Goal: Transaction & Acquisition: Purchase product/service

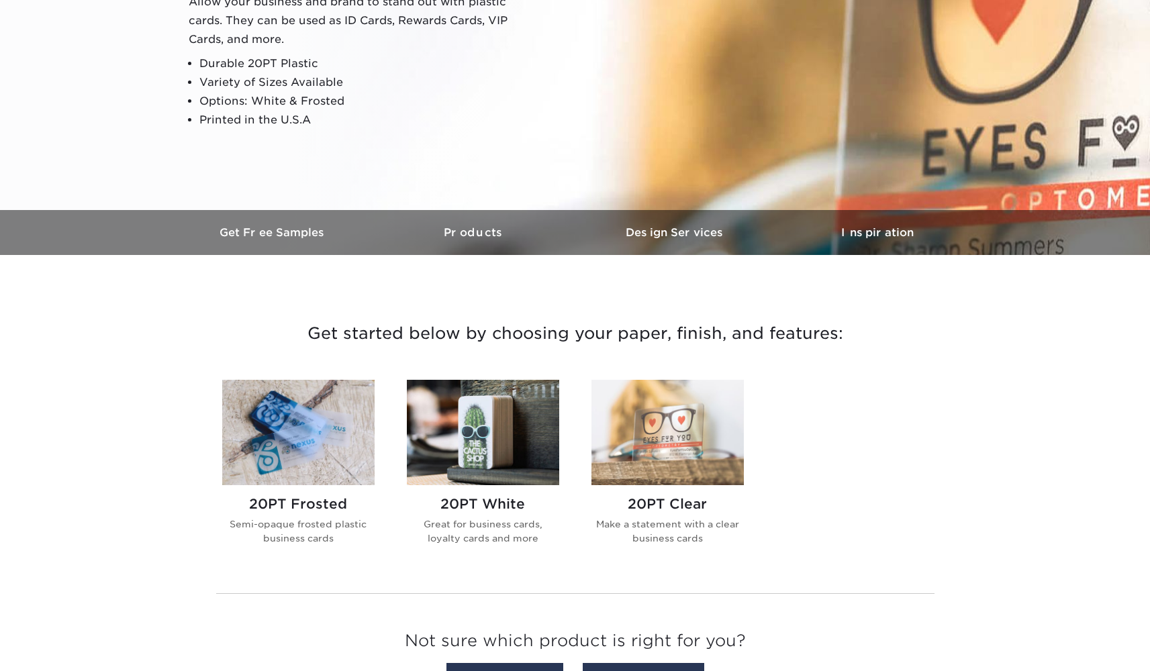
scroll to position [421, 0]
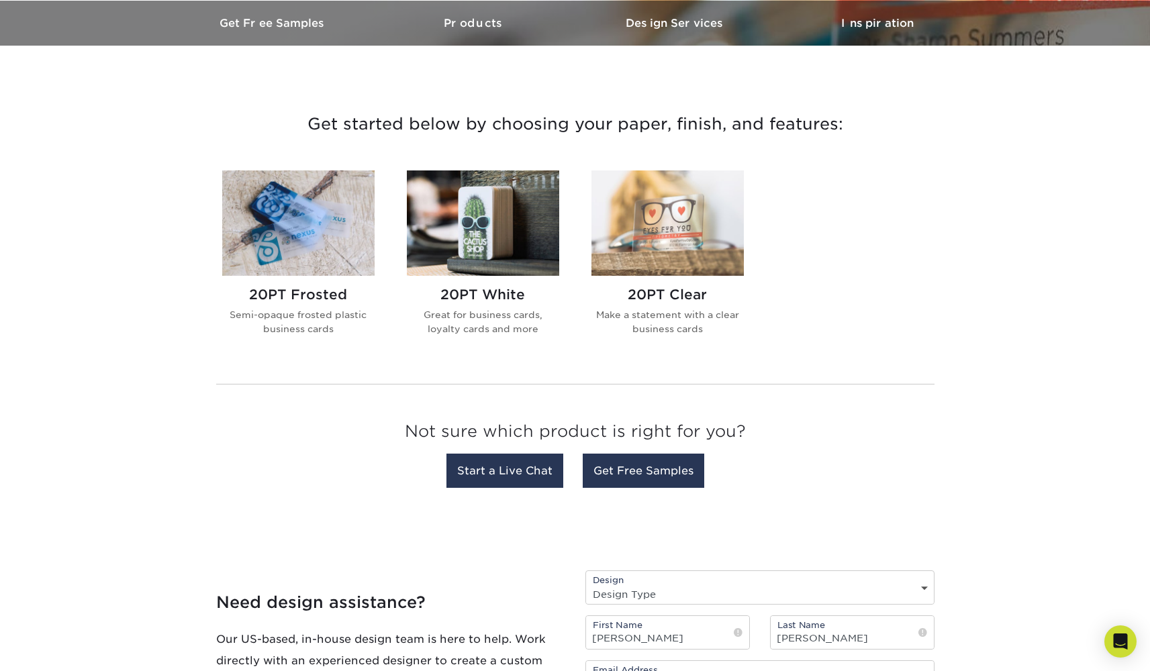
click at [353, 240] on img at bounding box center [298, 223] width 152 height 105
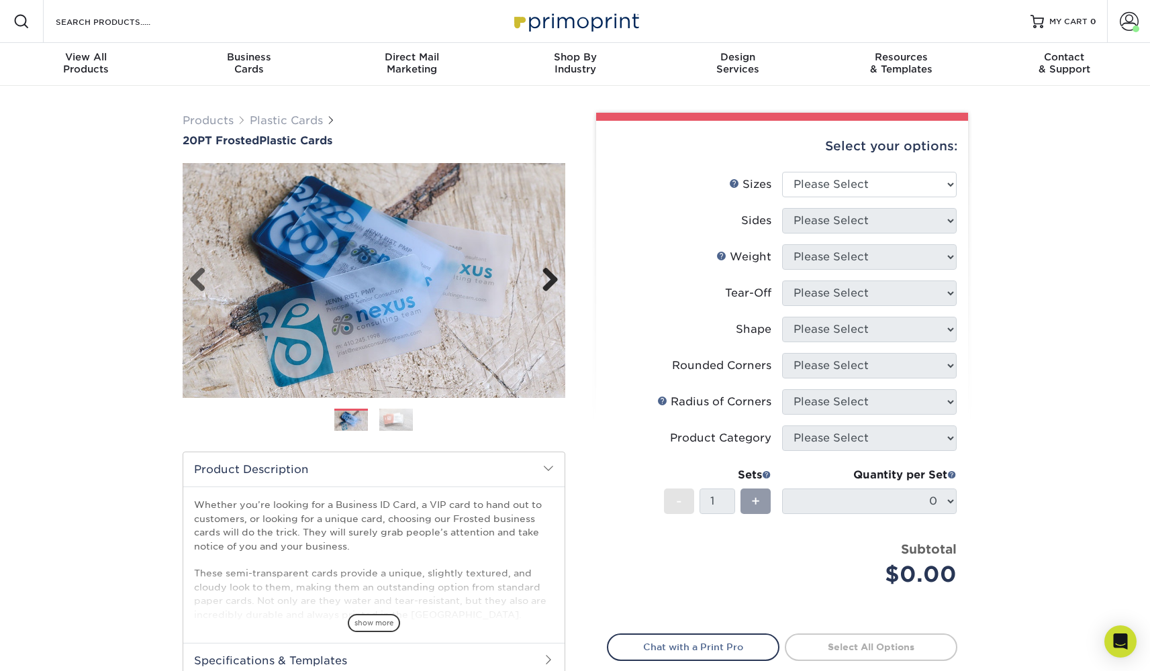
click at [550, 284] on link "Next" at bounding box center [545, 280] width 27 height 27
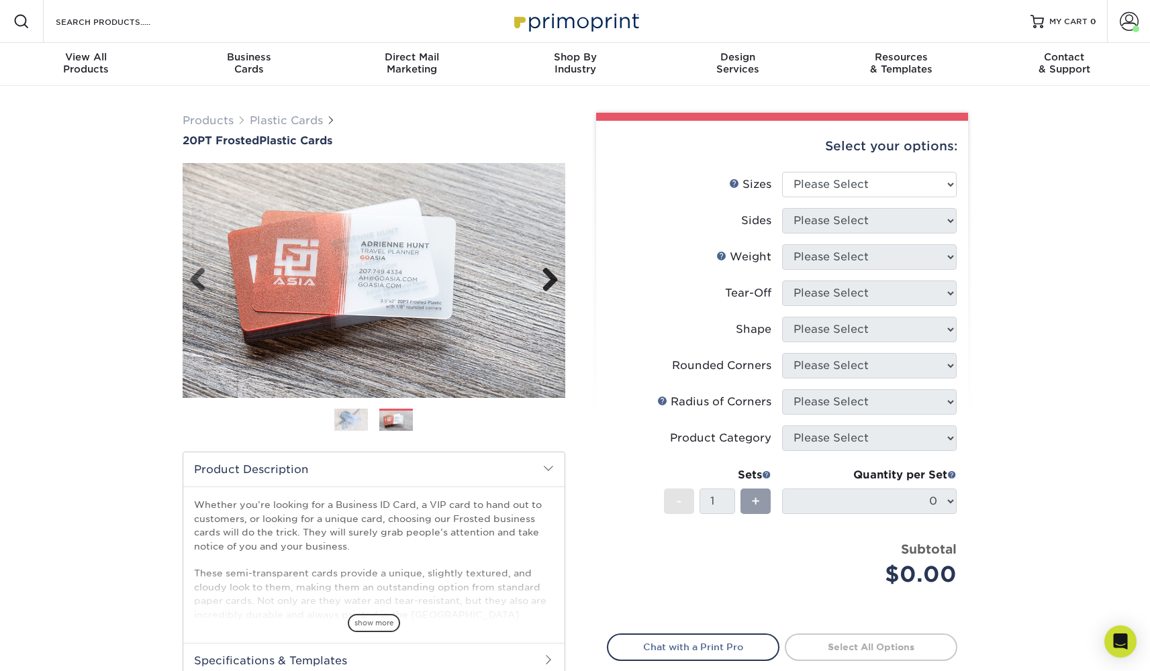
click at [550, 287] on link "Next" at bounding box center [545, 280] width 27 height 27
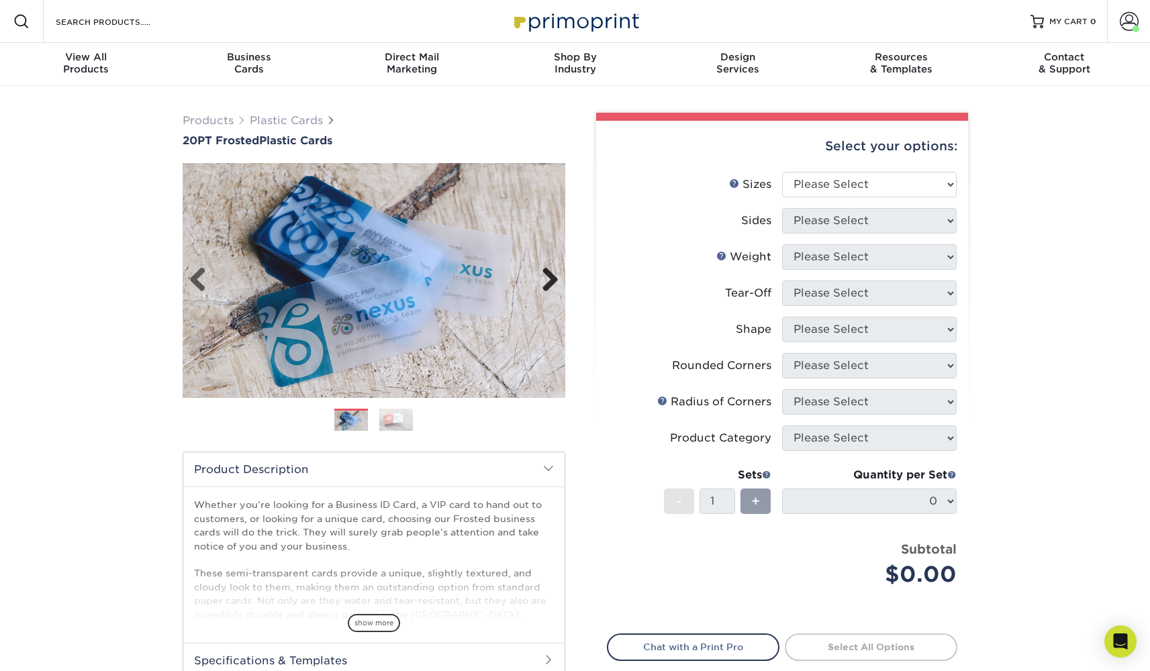
click at [550, 287] on link "Next" at bounding box center [545, 280] width 27 height 27
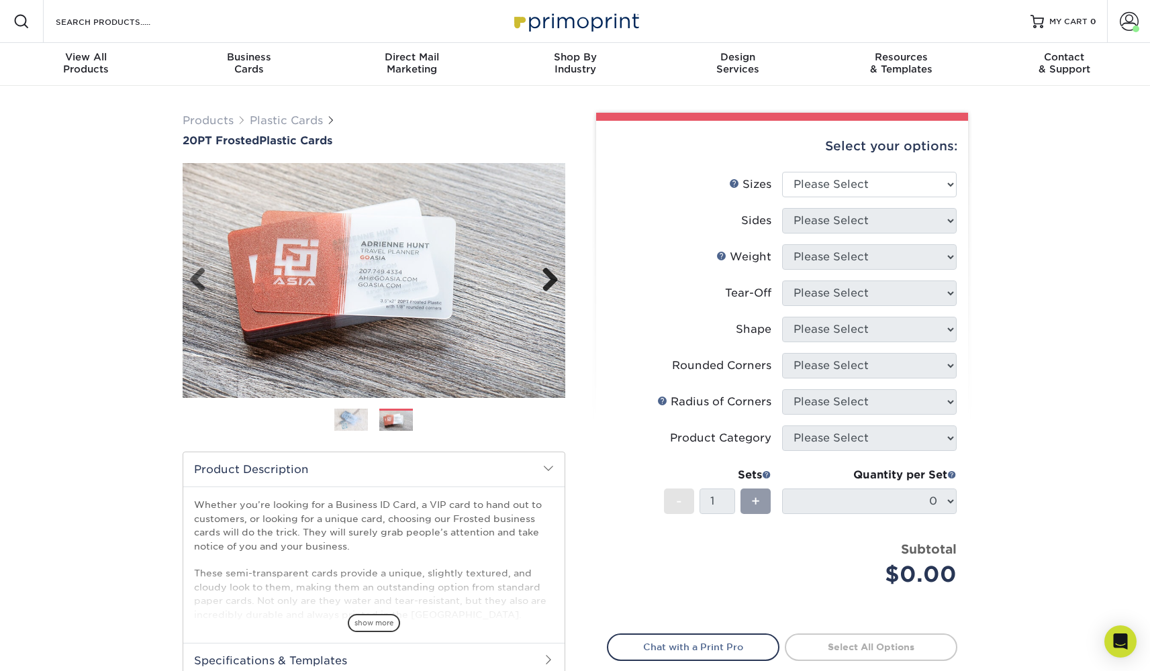
click at [550, 287] on link "Next" at bounding box center [545, 280] width 27 height 27
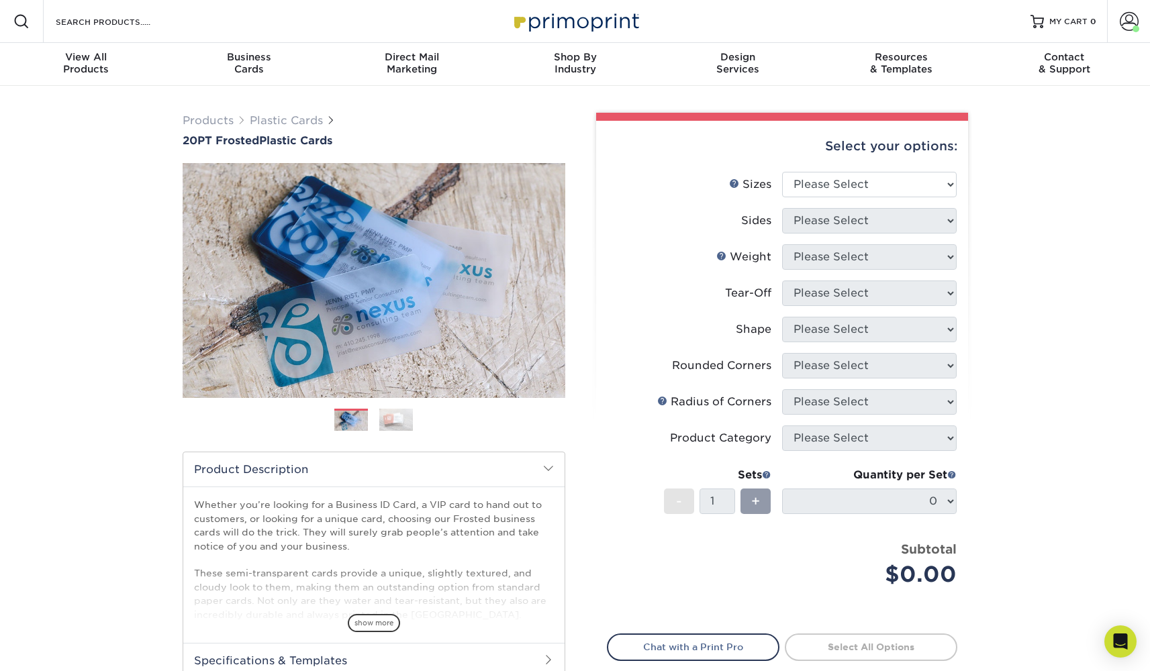
click at [359, 420] on img at bounding box center [351, 420] width 34 height 23
click at [405, 418] on img at bounding box center [396, 419] width 34 height 23
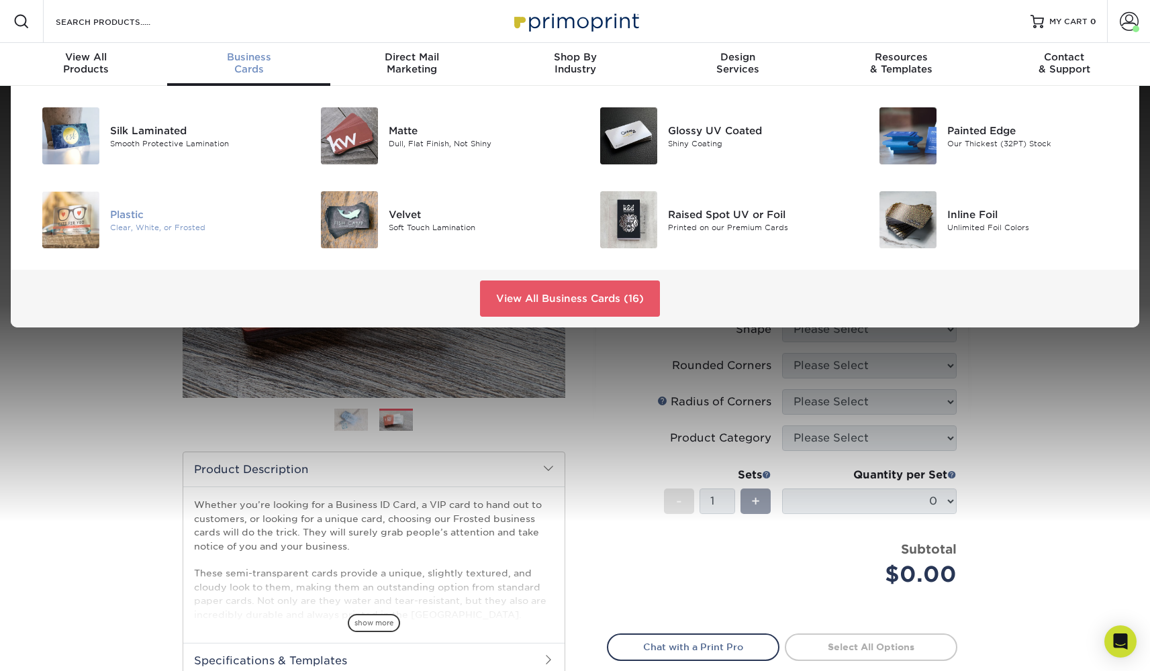
click at [173, 217] on div "Plastic" at bounding box center [198, 214] width 176 height 15
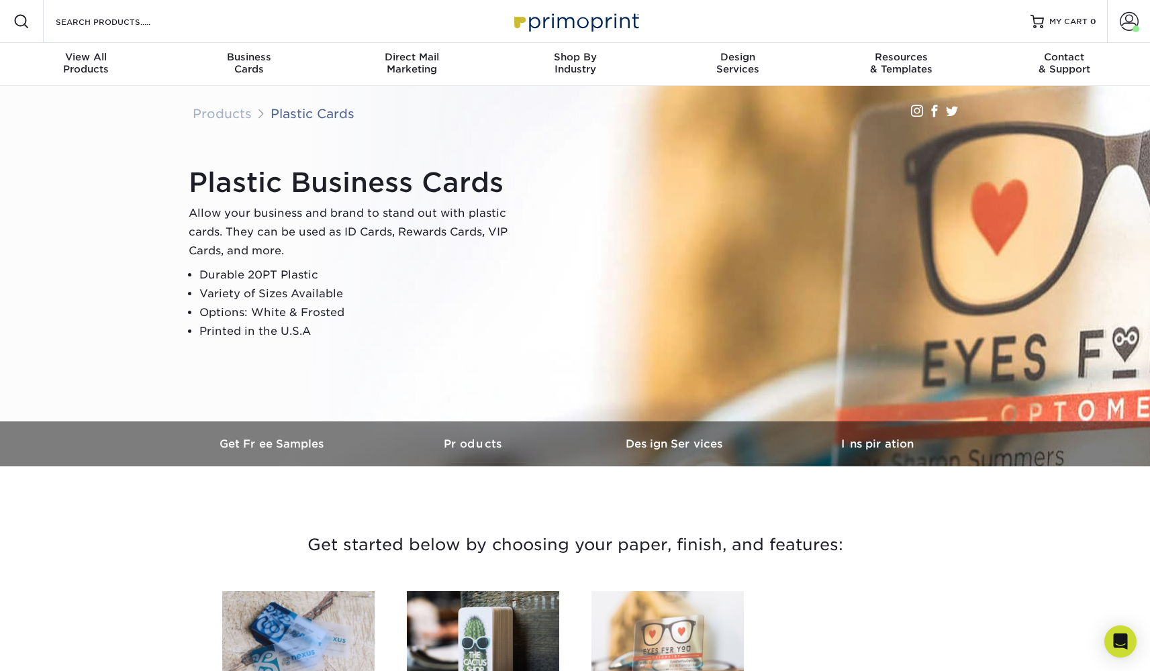
scroll to position [238, 0]
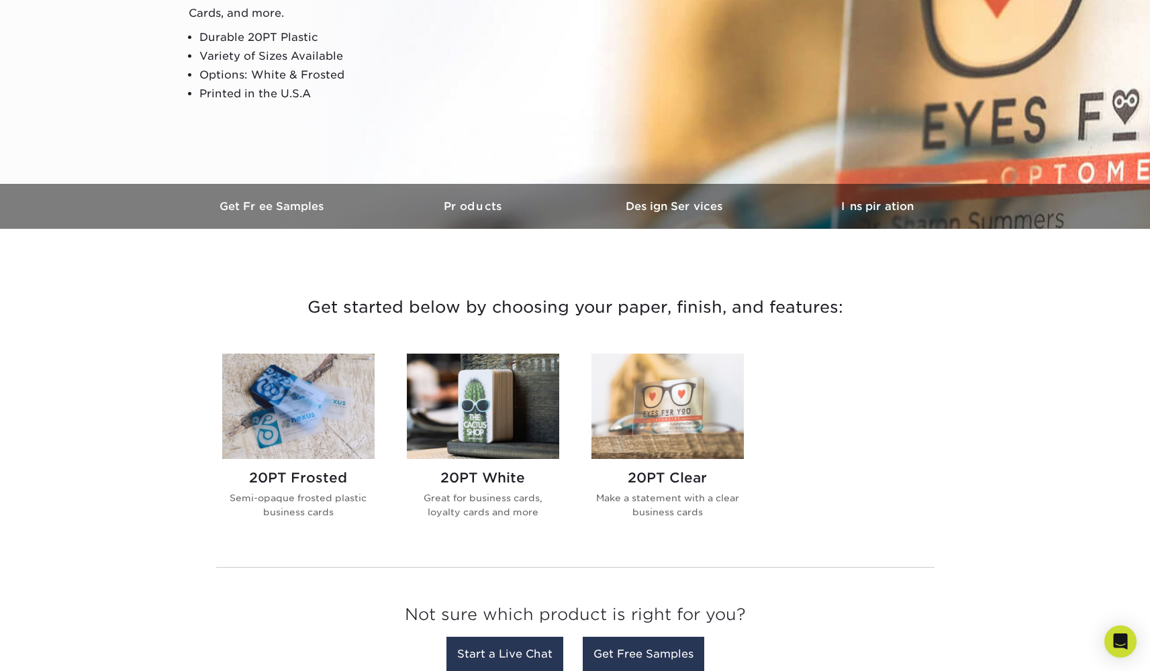
click at [509, 411] on img at bounding box center [483, 406] width 152 height 105
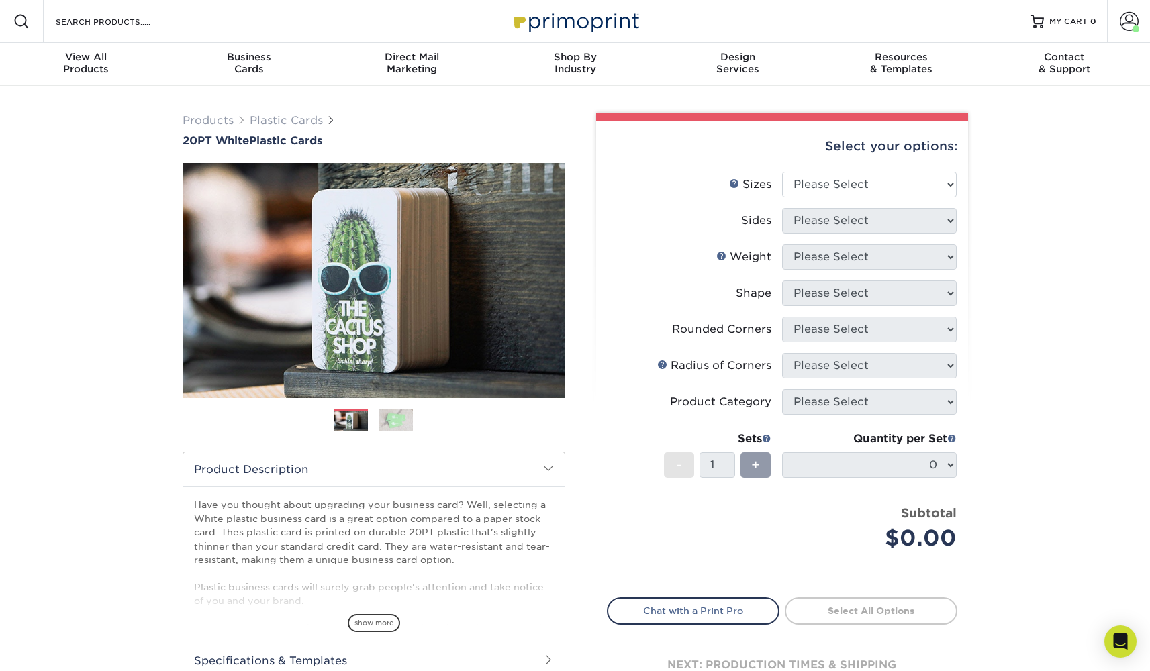
click at [394, 416] on img at bounding box center [396, 419] width 34 height 23
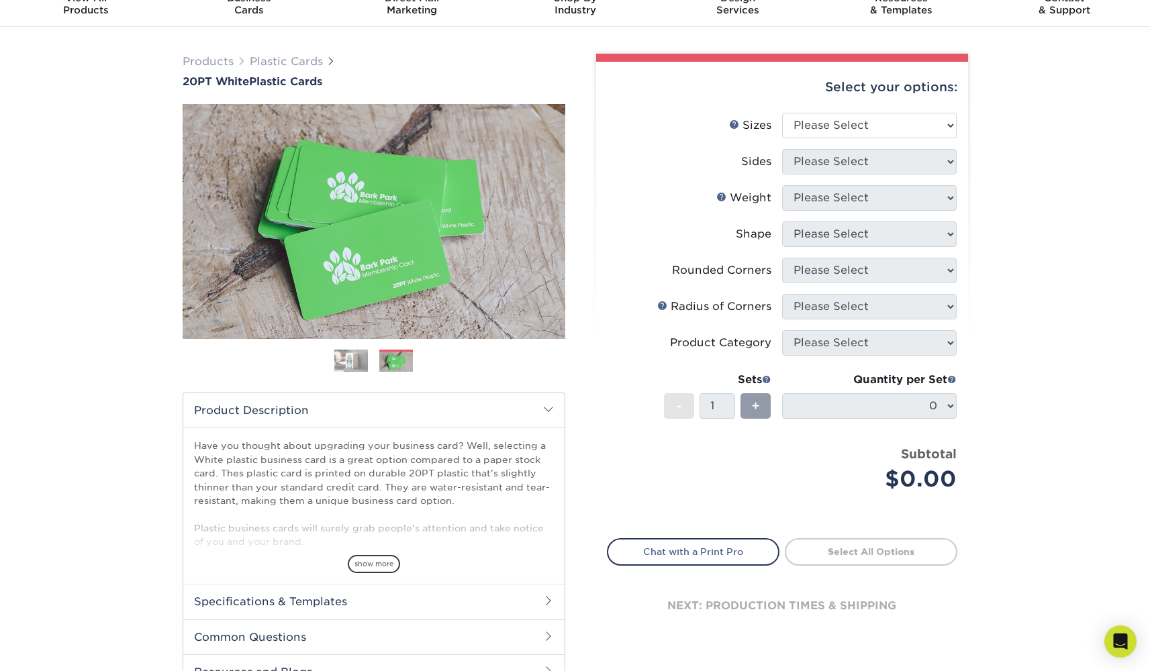
scroll to position [112, 0]
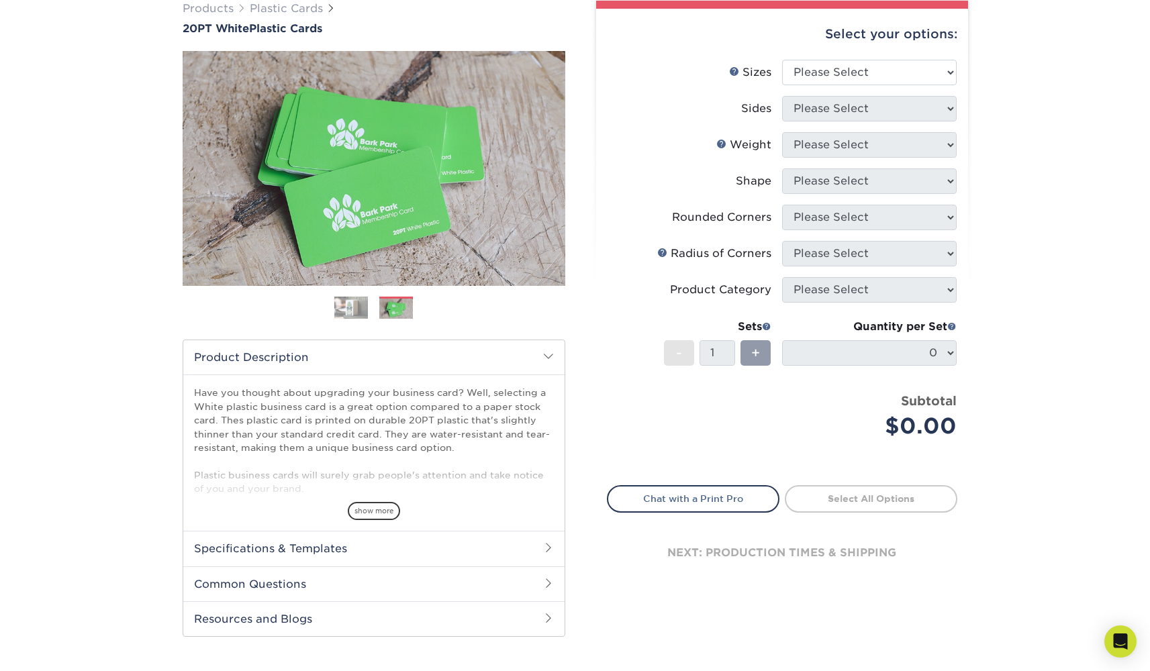
drag, startPoint x: 396, startPoint y: 379, endPoint x: 407, endPoint y: 442, distance: 64.0
click at [407, 442] on div "Have you thought about upgrading your business card? Well, selecting a White pl…" at bounding box center [373, 453] width 381 height 156
click at [407, 442] on p "Have you thought about upgrading your business card? Well, selecting a White pl…" at bounding box center [374, 571] width 360 height 370
click at [393, 505] on span "show more" at bounding box center [374, 511] width 52 height 18
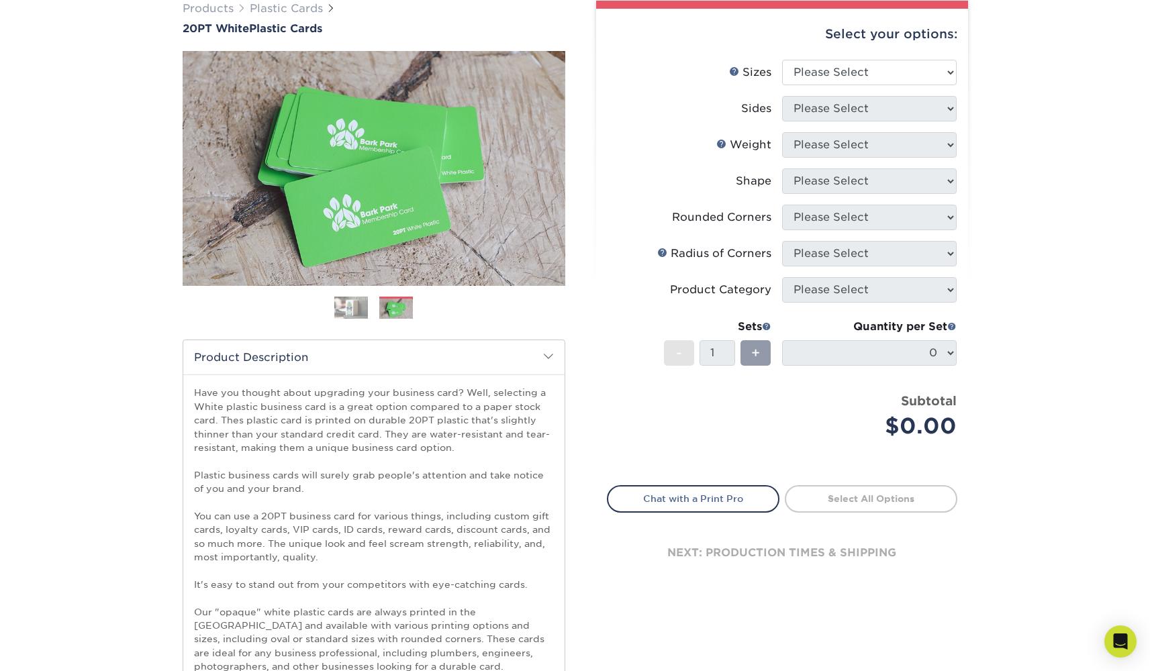
drag, startPoint x: 405, startPoint y: 456, endPoint x: 444, endPoint y: 588, distance: 137.2
click at [444, 589] on p "Have you thought about upgrading your business card? Well, selecting a White pl…" at bounding box center [374, 571] width 360 height 370
click at [444, 588] on p "Have you thought about upgrading your business card? Well, selecting a White pl…" at bounding box center [374, 571] width 360 height 370
drag, startPoint x: 448, startPoint y: 610, endPoint x: 449, endPoint y: 599, distance: 10.2
click at [449, 597] on p "Have you thought about upgrading your business card? Well, selecting a White pl…" at bounding box center [374, 571] width 360 height 370
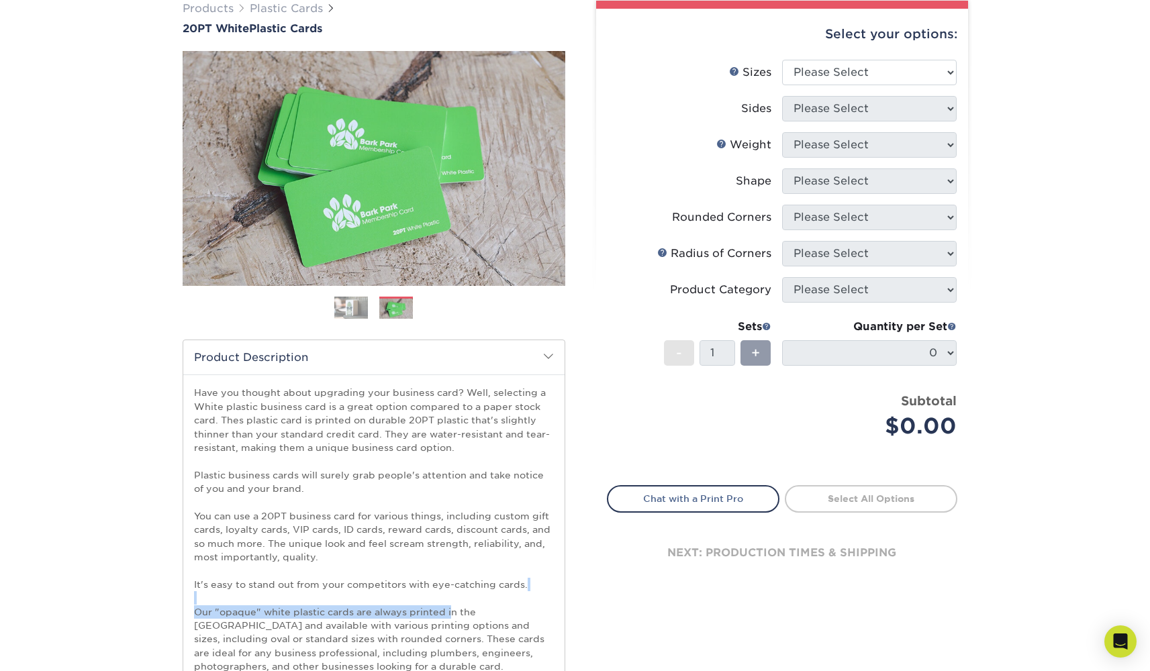
click at [449, 600] on p "Have you thought about upgrading your business card? Well, selecting a White pl…" at bounding box center [374, 571] width 360 height 370
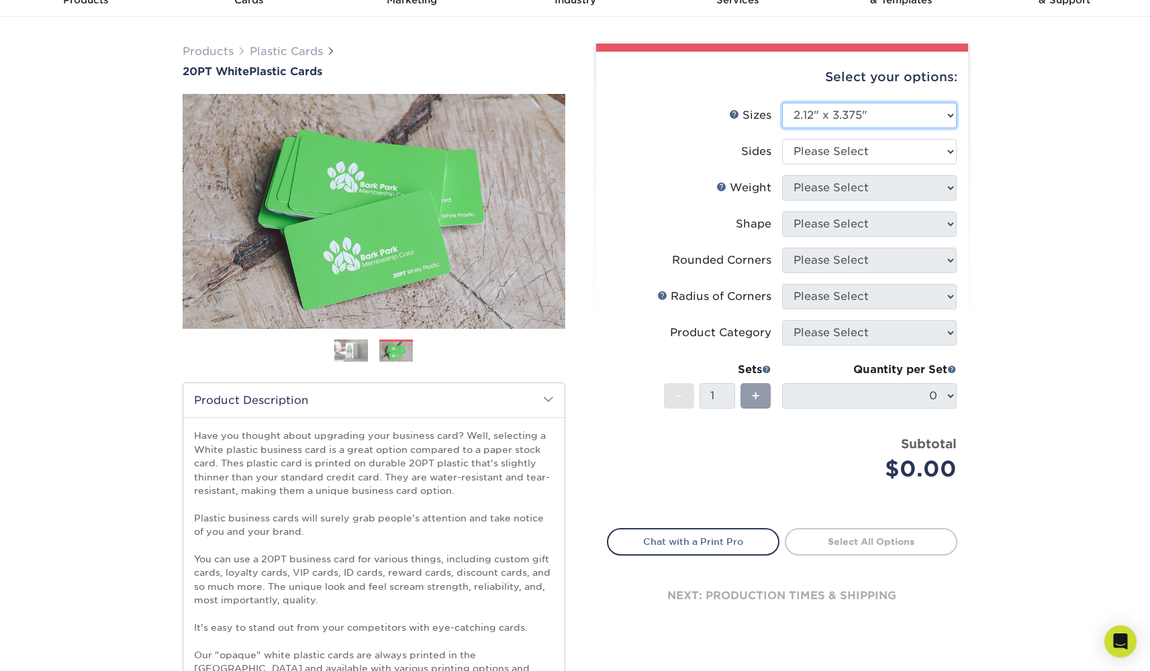
select select "2.00x3.50"
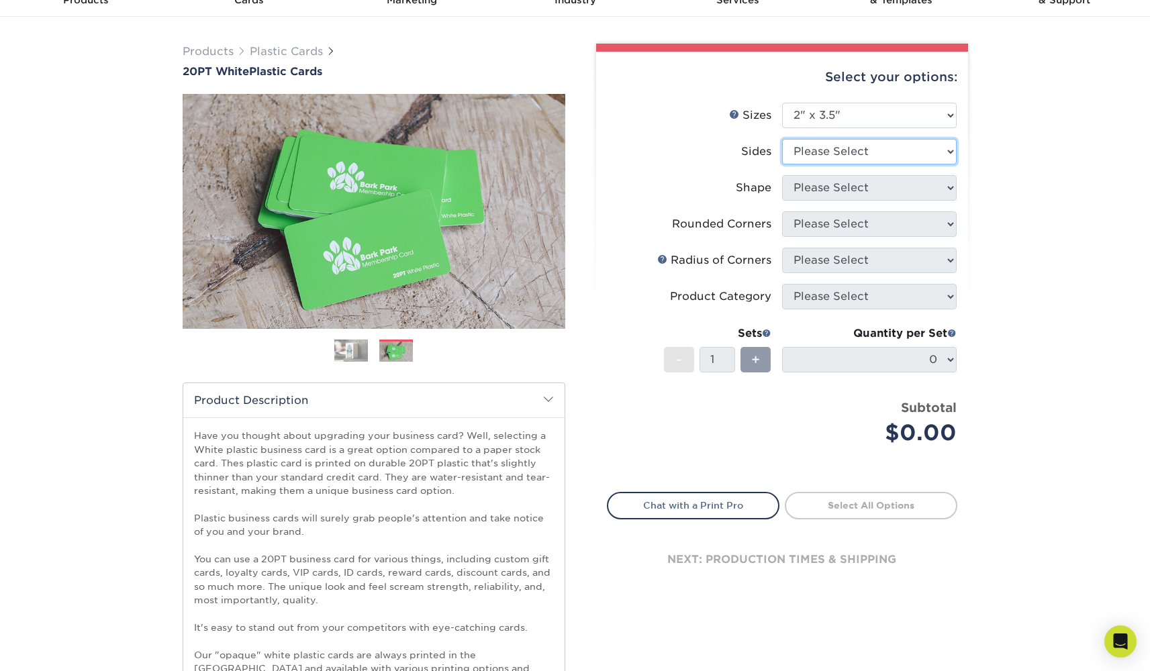
select select "32d3c223-f82c-492b-b915-ba065a00862f"
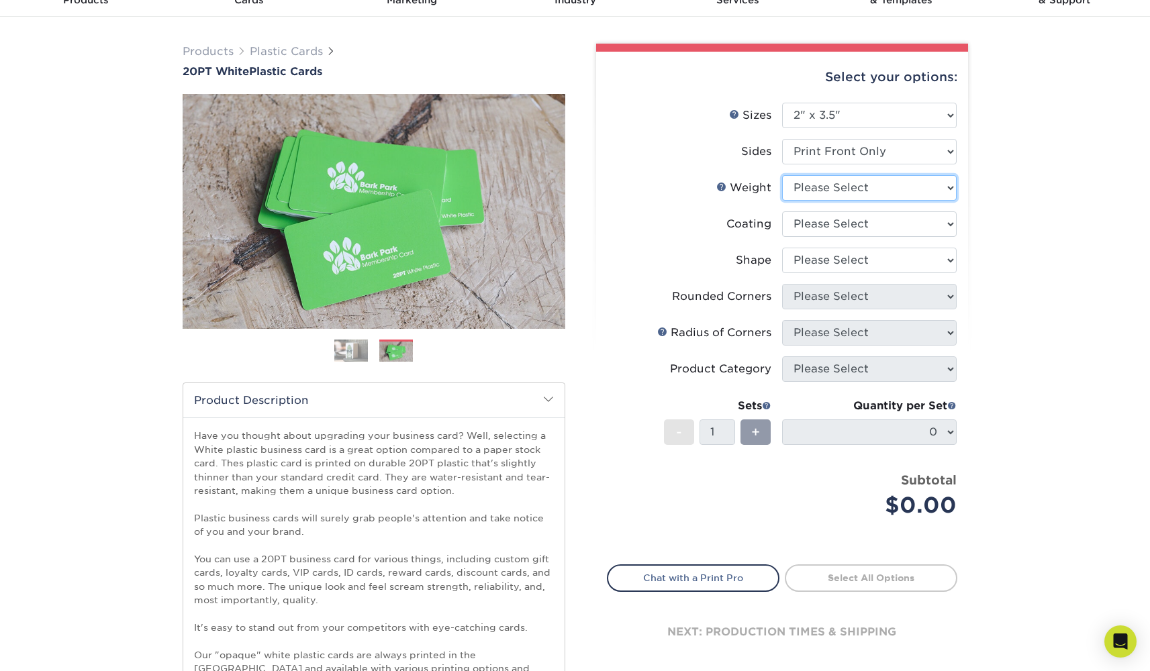
select select "20PT White Plastic"
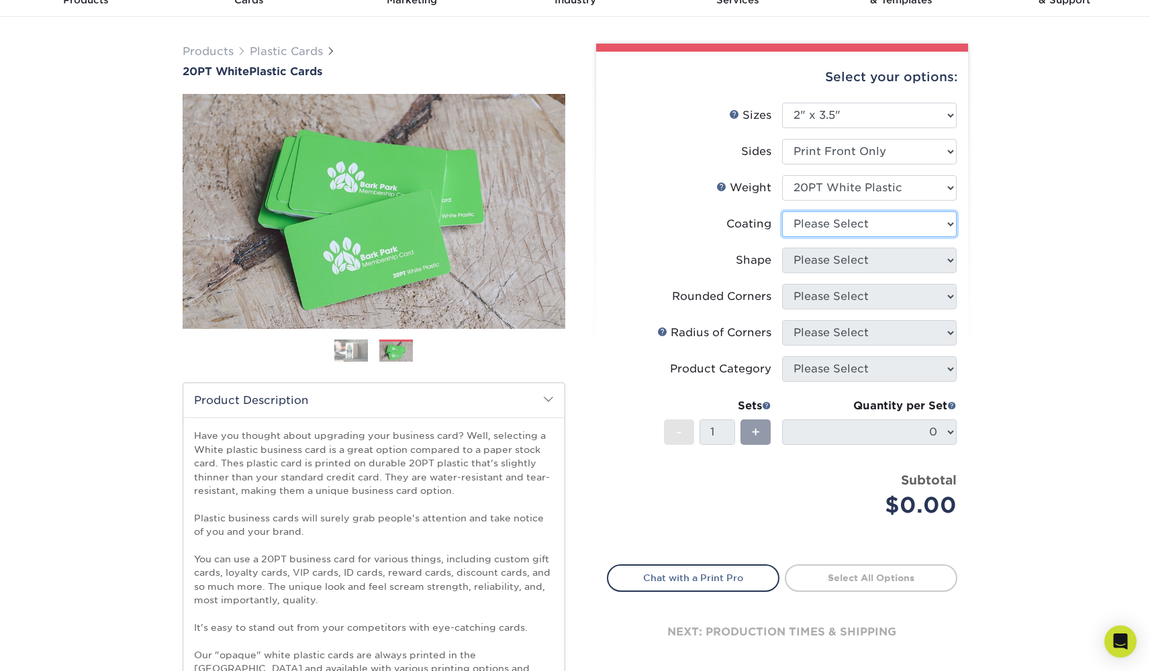
select select "3e7618de-abca-4bda-9f97-8b9129e913d8"
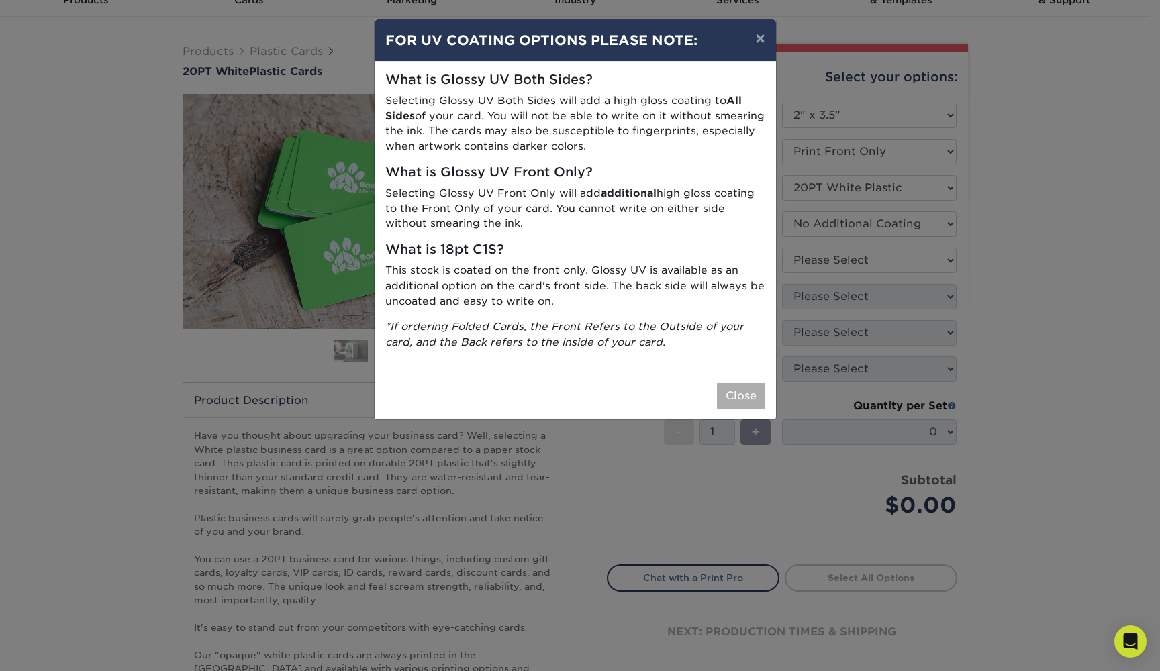
click at [752, 383] on button "Close" at bounding box center [741, 396] width 48 height 26
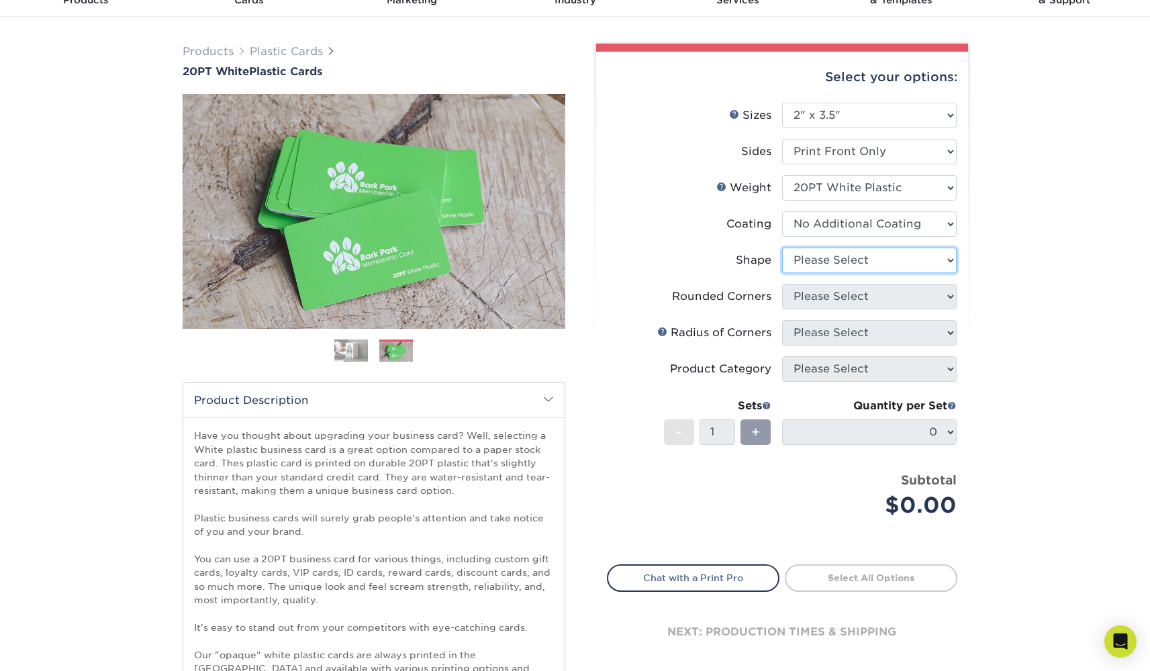
select select "standard"
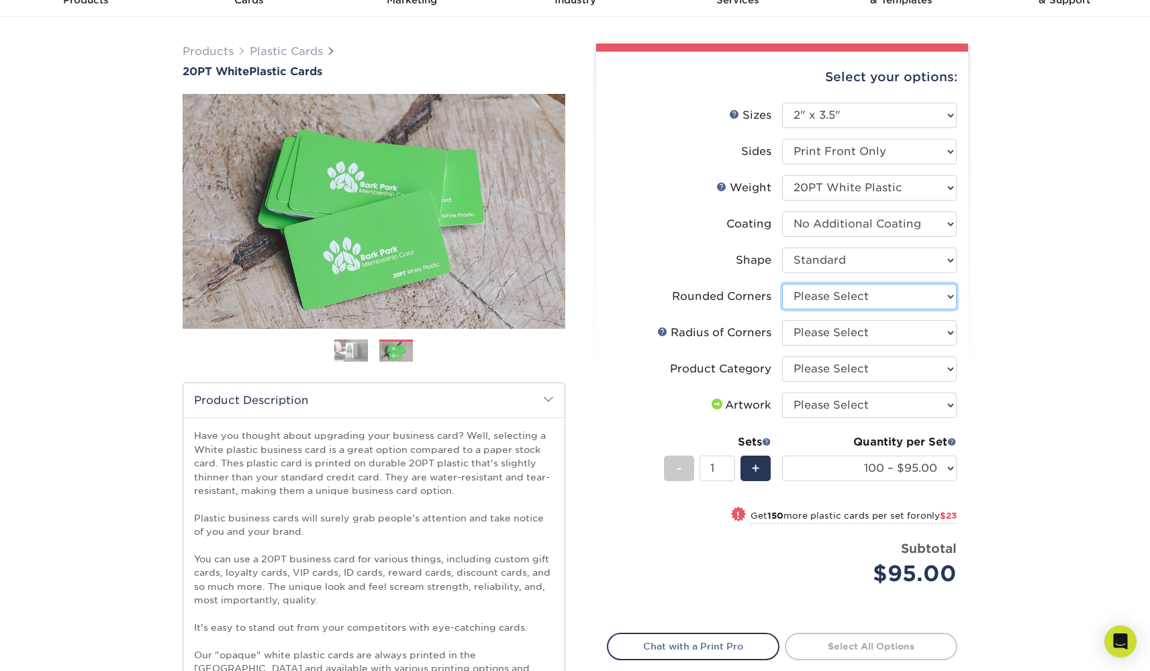
select select "7672df9e-0e0a-464d-8e1f-920c575e4da3"
select select "589680c7-ee9a-431b-9d12-d7aeb1386a97"
select select "3b5148f1-0588-4f88-a218-97bcfdce65c1"
select select "upload"
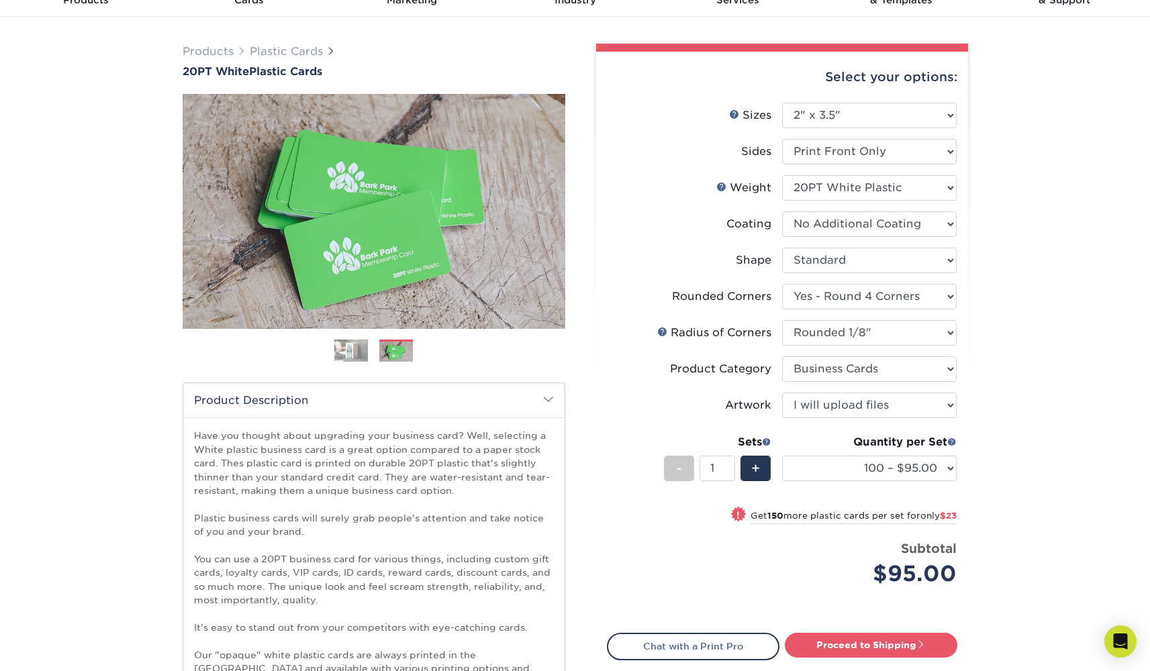
click at [1027, 420] on div "Products Plastic Cards 20PT White Plastic Cards Previous Next and" at bounding box center [575, 530] width 1150 height 1026
click at [925, 454] on div "Quantity per Set 100 – $95.00 250 – $118.00 500 – $143.00 1000 – $172.00 2500 –…" at bounding box center [869, 465] width 175 height 62
click at [991, 469] on div "Products Plastic Cards 20PT White Plastic Cards Previous Next and" at bounding box center [575, 530] width 1150 height 1026
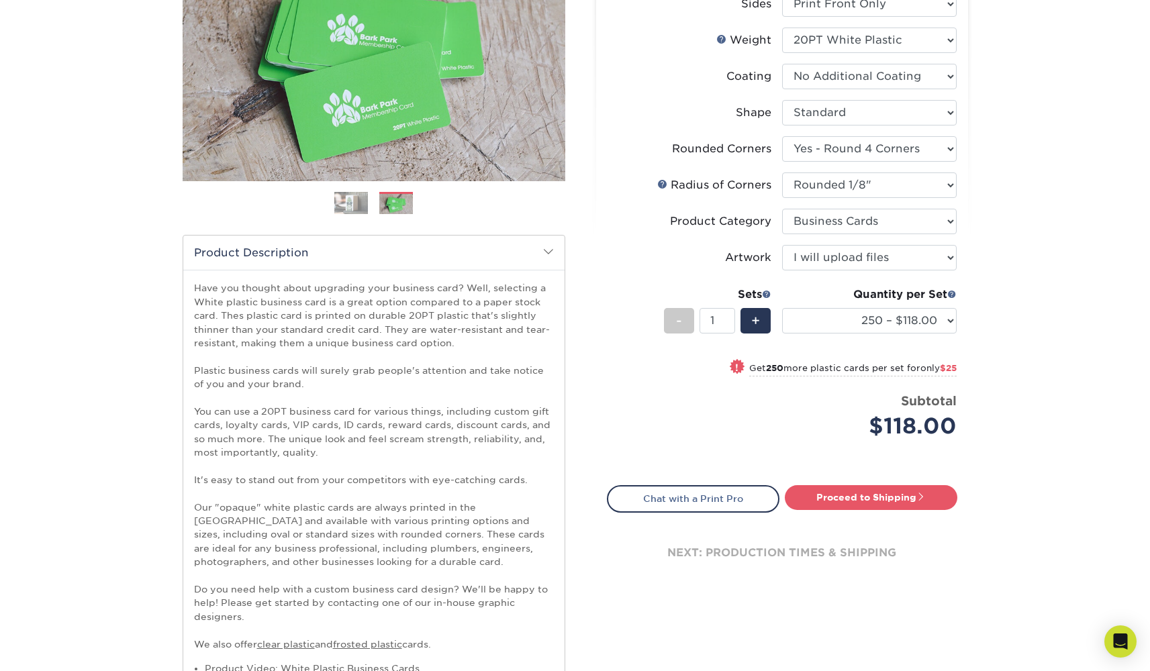
scroll to position [48, 0]
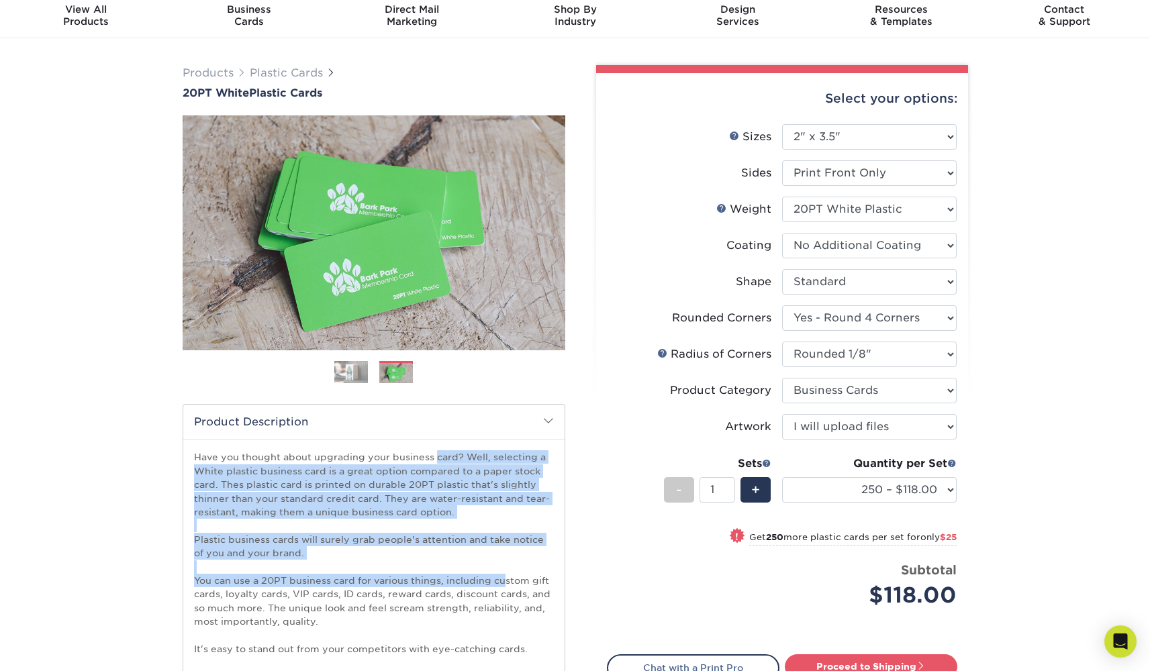
drag, startPoint x: 497, startPoint y: 445, endPoint x: 507, endPoint y: 571, distance: 126.7
click at [507, 571] on div "Have you thought about upgrading your business card? Well, selecting a White pl…" at bounding box center [373, 671] width 381 height 465
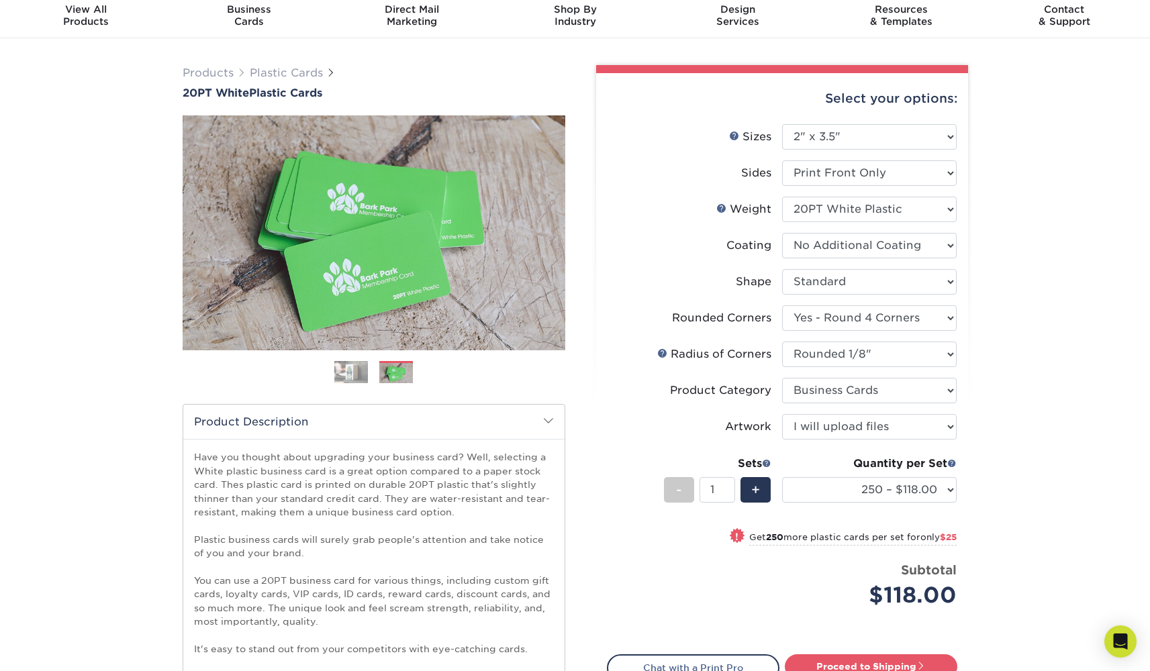
click at [508, 568] on p "Have you thought about upgrading your business card? Well, selecting a White pl…" at bounding box center [374, 635] width 360 height 370
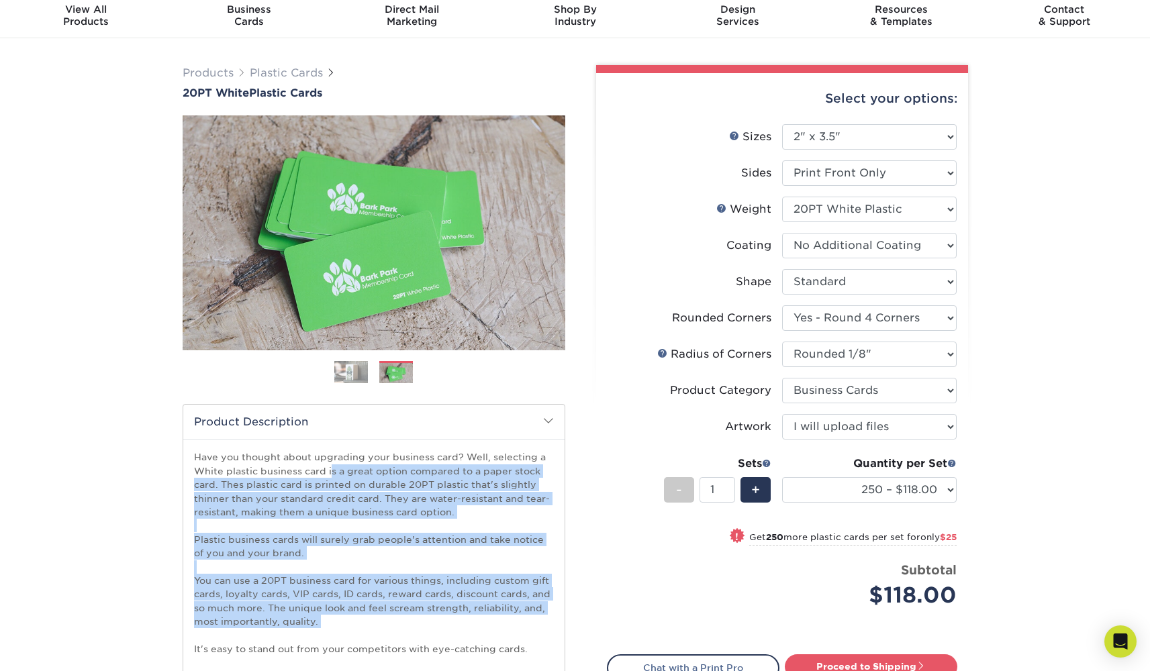
drag, startPoint x: 485, startPoint y: 630, endPoint x: 462, endPoint y: 460, distance: 171.4
click at [462, 460] on p "Have you thought about upgrading your business card? Well, selecting a White pl…" at bounding box center [374, 635] width 360 height 370
click at [462, 459] on p "Have you thought about upgrading your business card? Well, selecting a White pl…" at bounding box center [374, 635] width 360 height 370
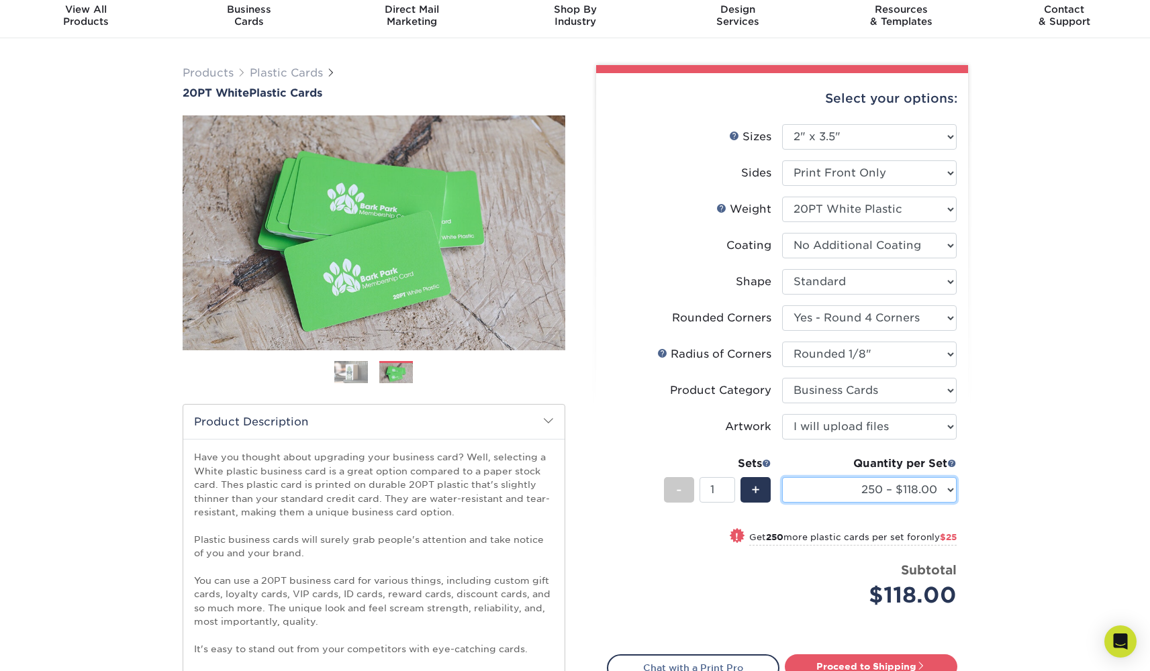
select select "1000 – $172.00"
click at [1002, 505] on div "Products Plastic Cards 20PT White Plastic Cards Previous Next and" at bounding box center [575, 551] width 1150 height 1026
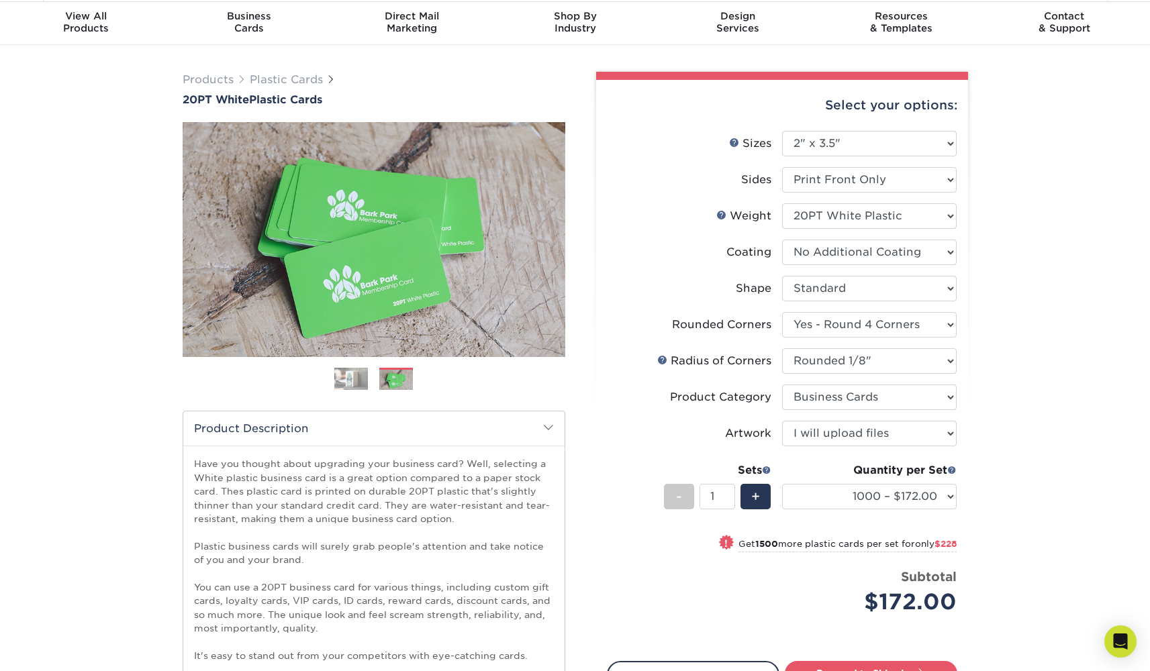
scroll to position [132, 0]
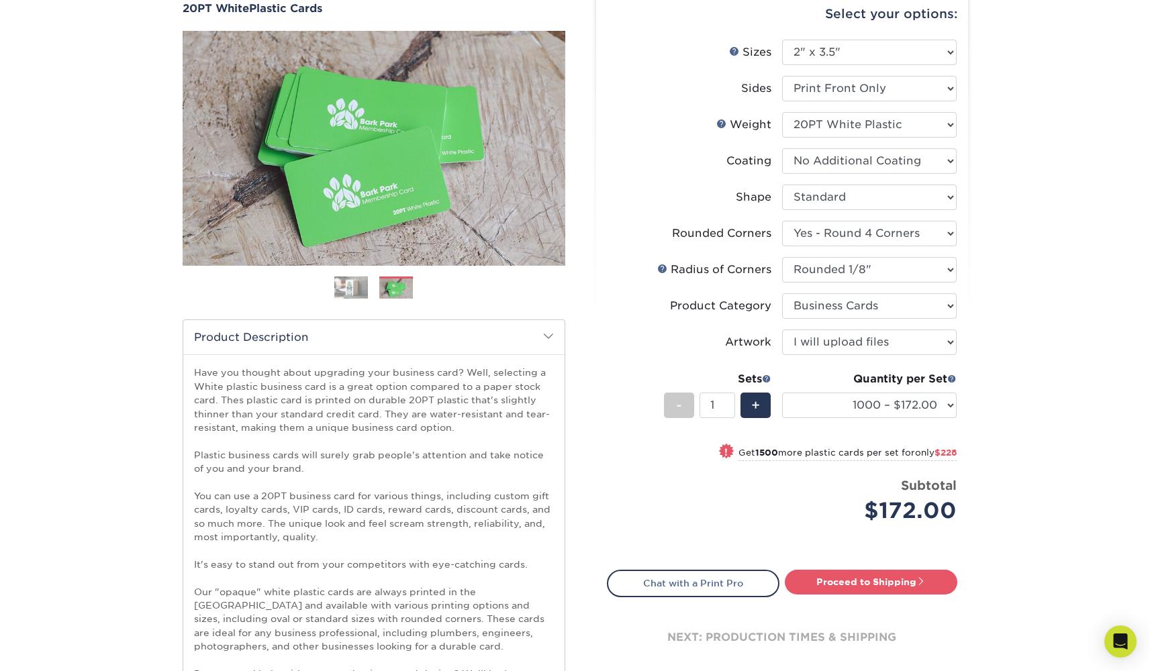
drag, startPoint x: 951, startPoint y: 515, endPoint x: 664, endPoint y: 441, distance: 296.0
click at [664, 441] on ul "Sizes Help Sizes Please Select 2" x 3.5" 2" x 8" 2.12" x 3.375" 2.5" x 2.5" 4.2…" at bounding box center [782, 292] width 350 height 504
click at [588, 440] on div "Select your options: Sizes Help Sizes 2" x 3.5"" at bounding box center [776, 335] width 383 height 708
drag, startPoint x: 610, startPoint y: 429, endPoint x: 1081, endPoint y: 552, distance: 487.8
click at [1081, 552] on div "Products Plastic Cards 20PT White Plastic Cards Previous Next and" at bounding box center [575, 467] width 1150 height 1026
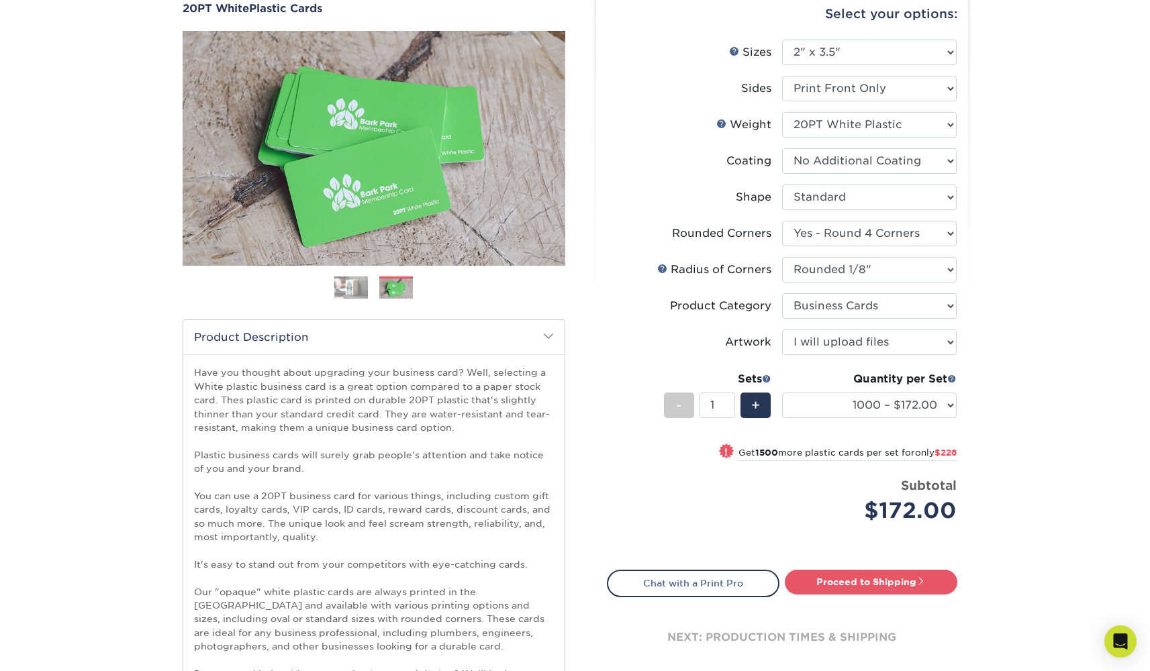
click at [1081, 554] on div "Products Plastic Cards 20PT White Plastic Cards Previous Next and" at bounding box center [575, 467] width 1150 height 1026
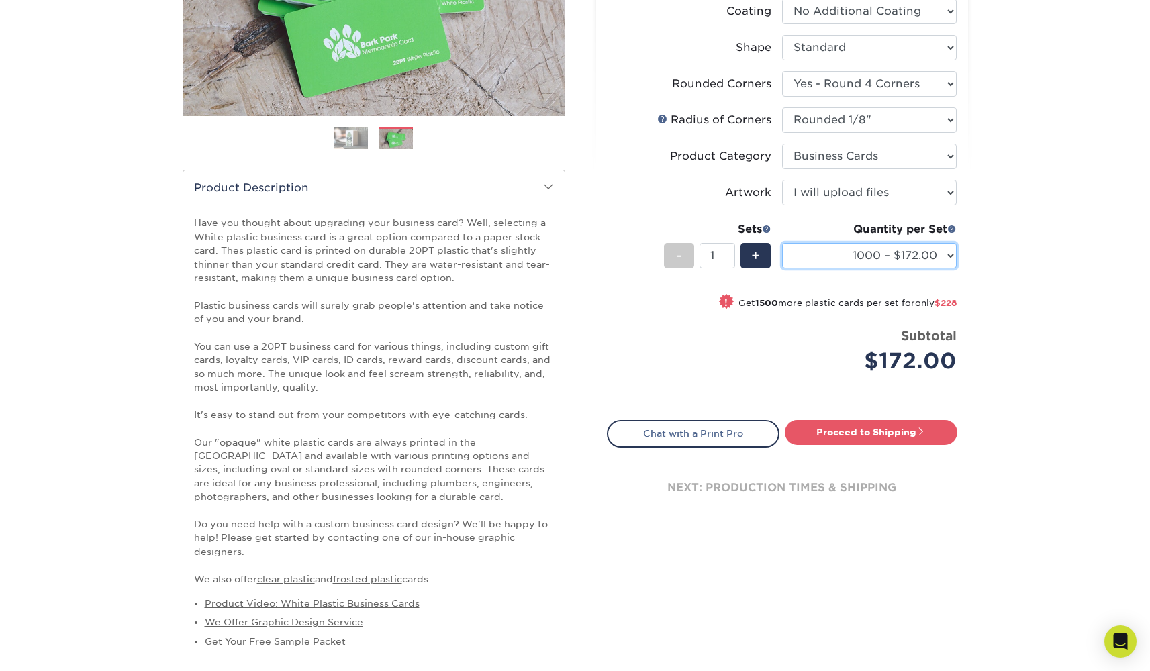
scroll to position [279, 0]
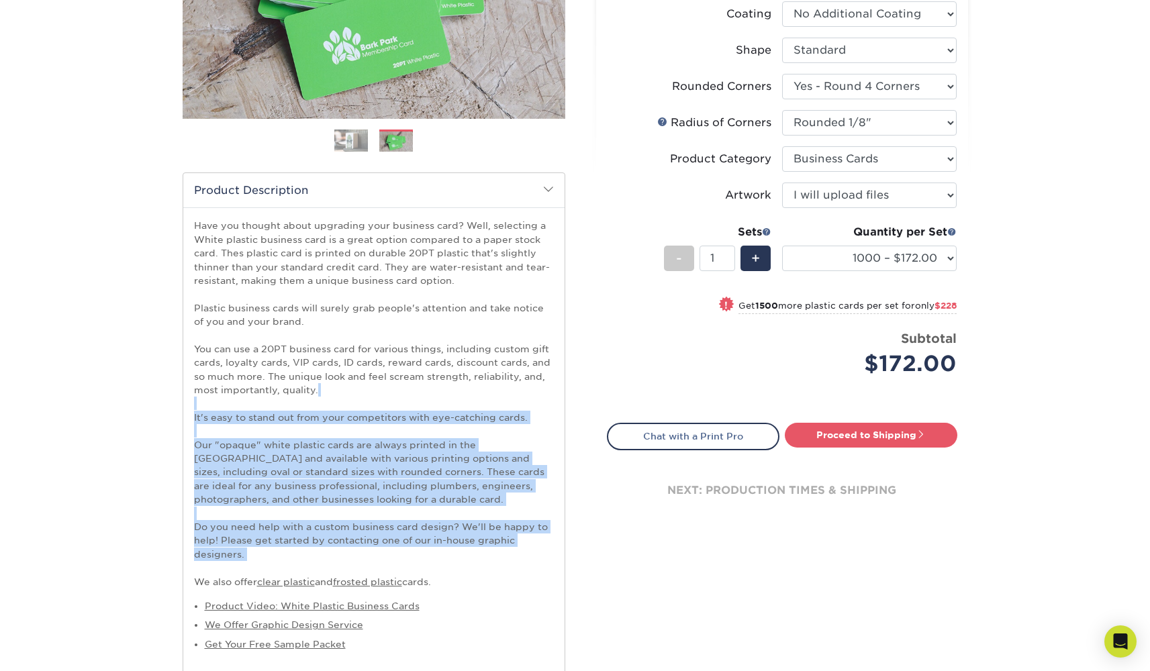
drag, startPoint x: 383, startPoint y: 397, endPoint x: 452, endPoint y: 550, distance: 167.7
click at [452, 551] on p "Have you thought about upgrading your business card? Well, selecting a White pl…" at bounding box center [374, 404] width 360 height 370
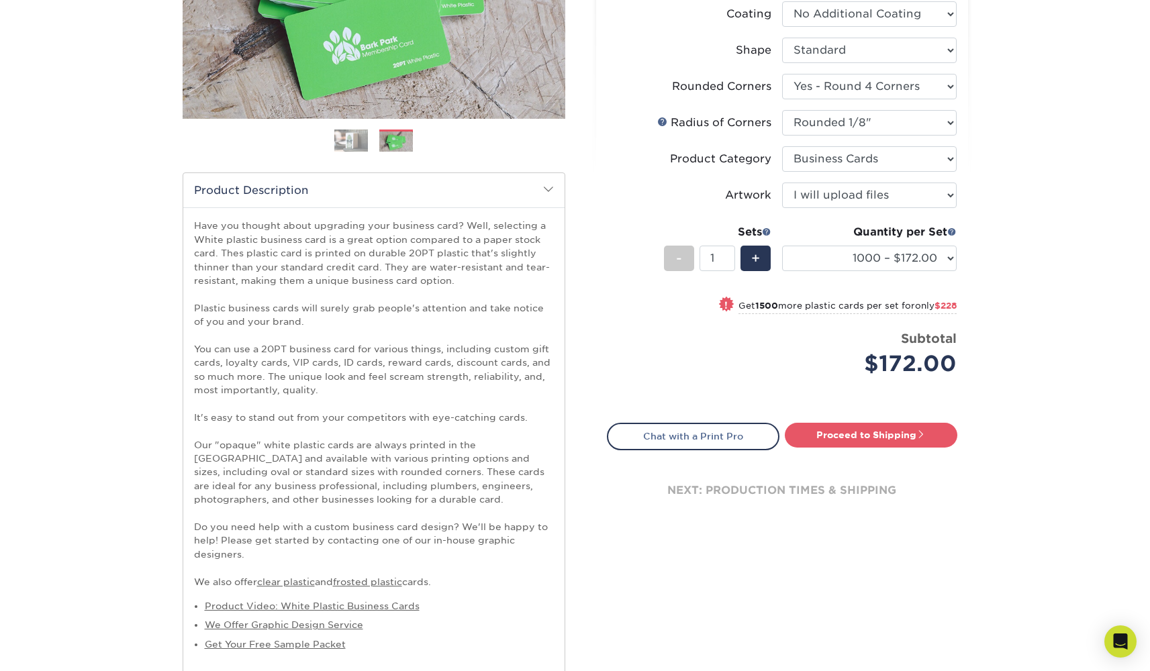
click at [451, 550] on p "Have you thought about upgrading your business card? Well, selecting a White pl…" at bounding box center [374, 404] width 360 height 370
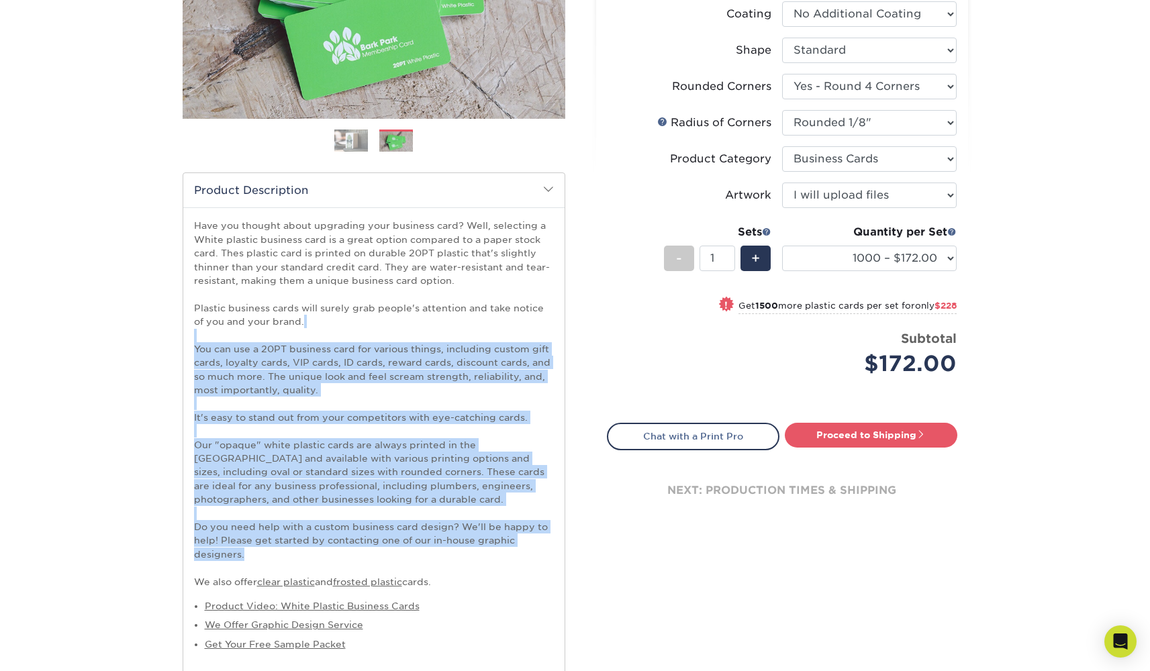
drag, startPoint x: 451, startPoint y: 547, endPoint x: 485, endPoint y: 338, distance: 212.2
click at [485, 338] on p "Have you thought about upgrading your business card? Well, selecting a White pl…" at bounding box center [374, 404] width 360 height 370
click at [483, 338] on p "Have you thought about upgrading your business card? Well, selecting a White pl…" at bounding box center [374, 404] width 360 height 370
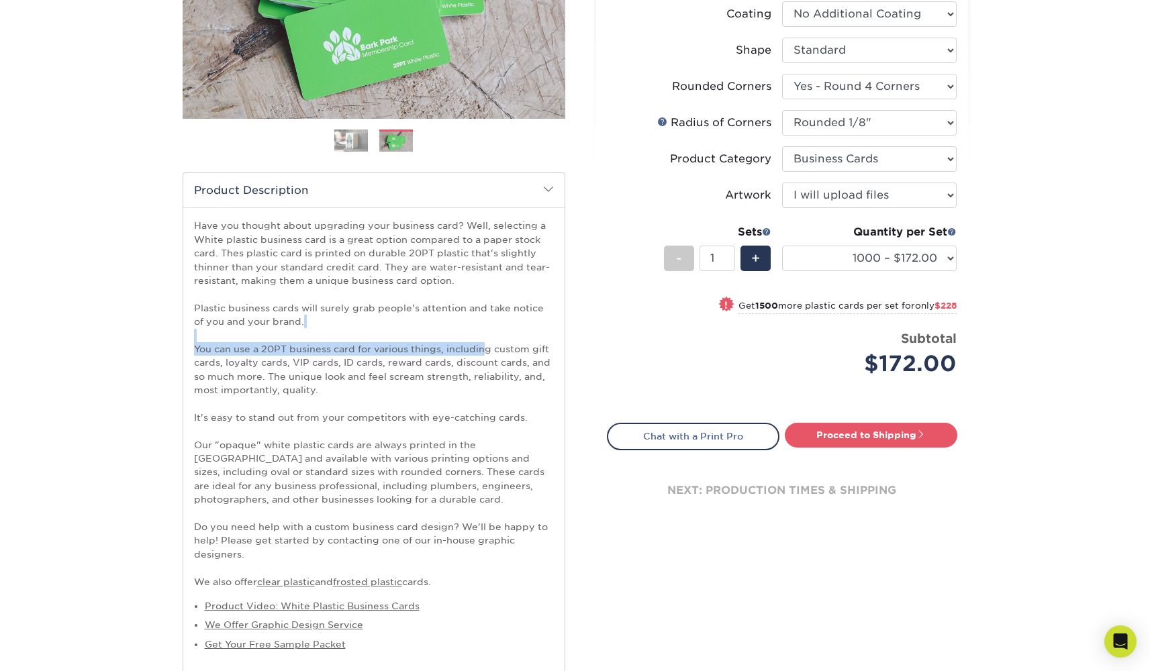
scroll to position [0, 0]
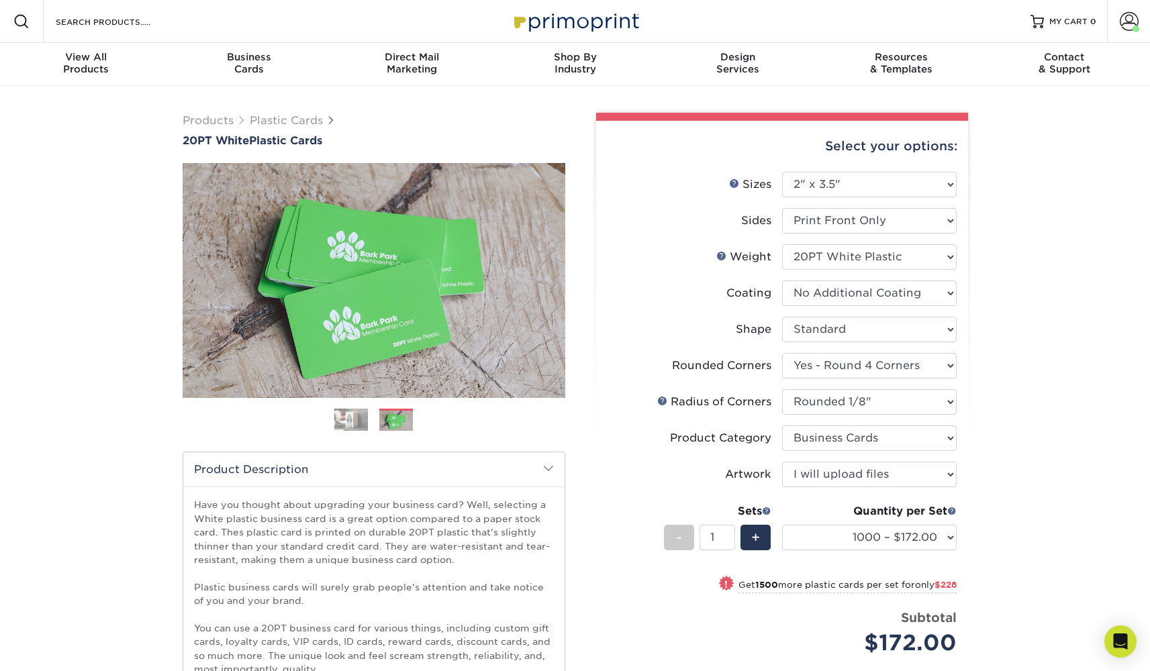
click at [538, 481] on h2 "Product Description" at bounding box center [373, 469] width 381 height 34
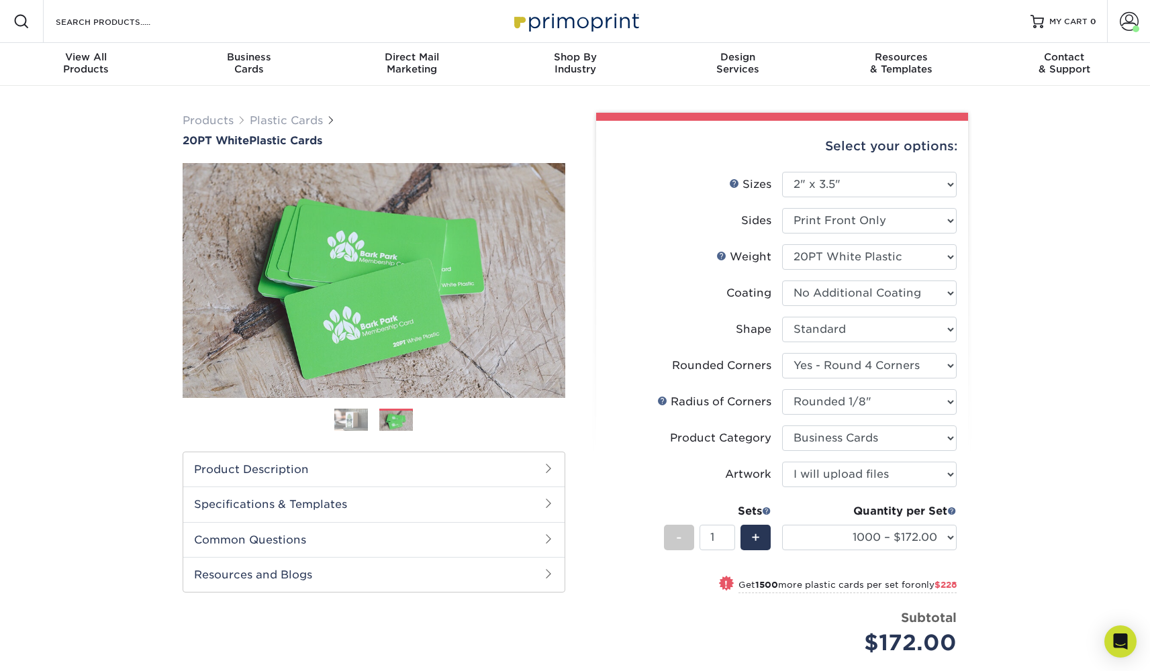
click at [538, 477] on h2 "Product Description" at bounding box center [373, 469] width 381 height 34
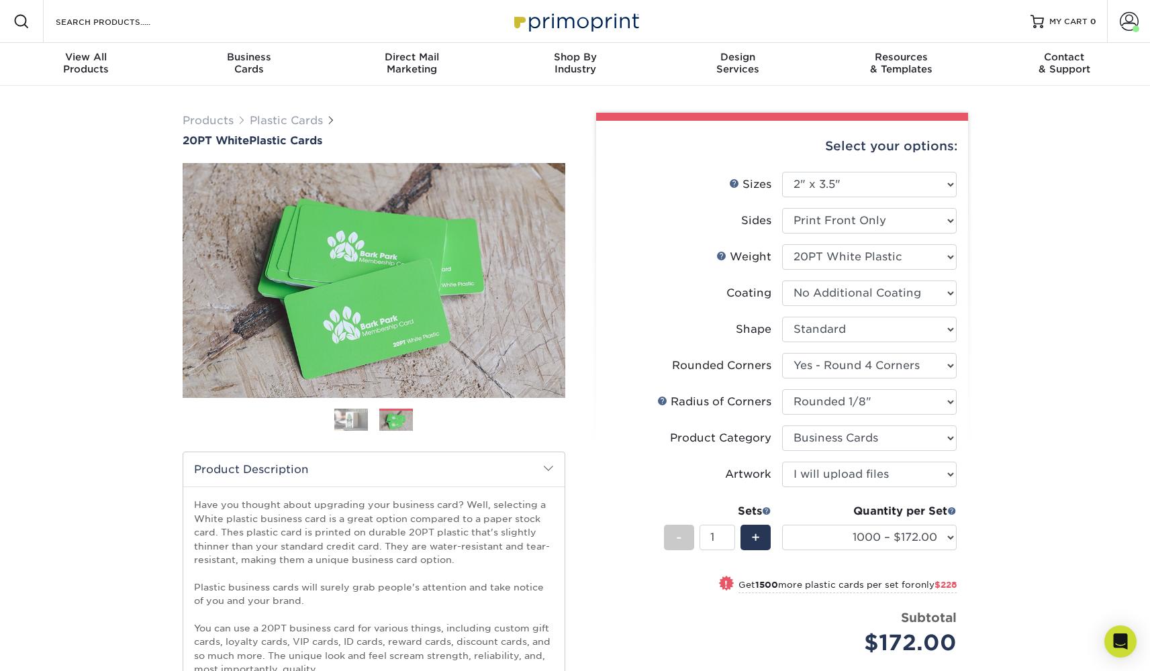
click at [590, 428] on div "Select your options: Sizes Help Sizes 2" x 3.5"" at bounding box center [776, 467] width 383 height 708
click at [601, 454] on div "Select your options: Sizes Help Sizes Please Select 2" x 3.5" 2" x 8" 2.12" x 3…" at bounding box center [782, 471] width 372 height 700
click at [354, 423] on img at bounding box center [351, 419] width 34 height 23
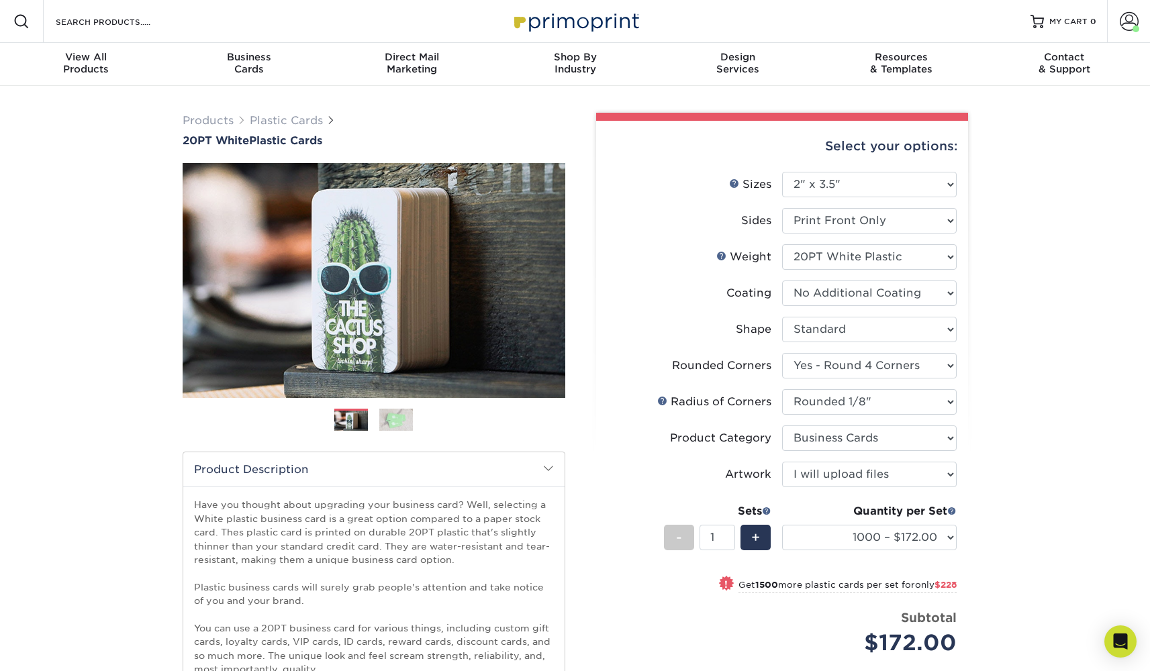
click at [400, 417] on img at bounding box center [396, 419] width 34 height 23
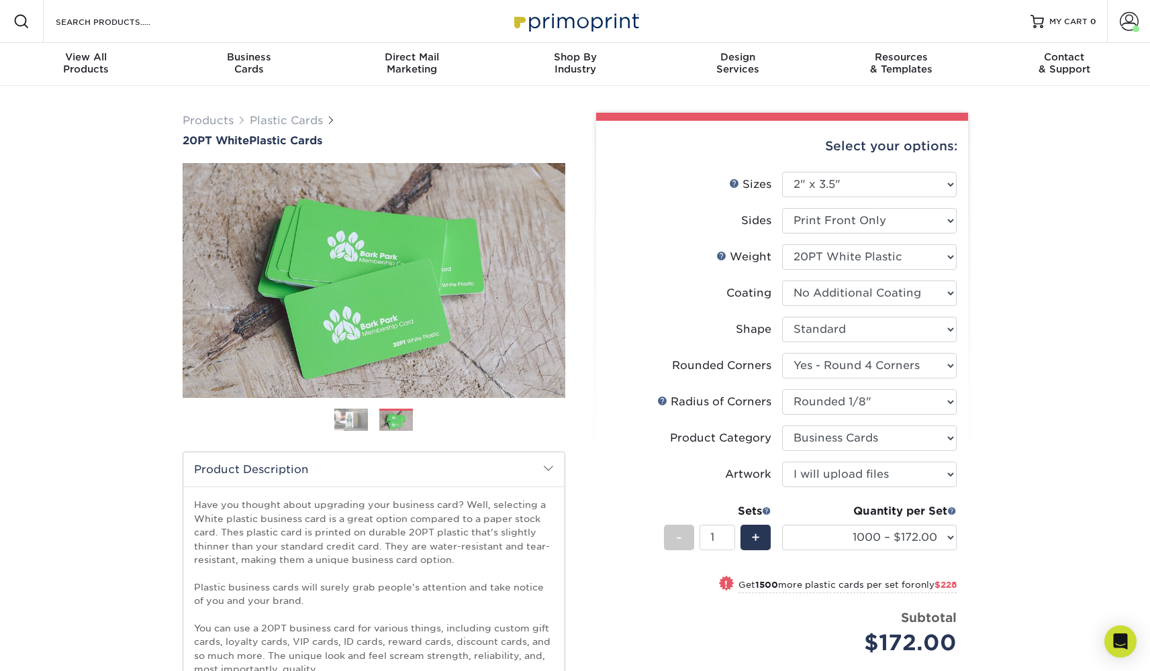
click at [573, 422] on div "Products Plastic Cards 20PT White Plastic Cards Previous Next" at bounding box center [374, 585] width 403 height 945
